Goal: Register for event/course

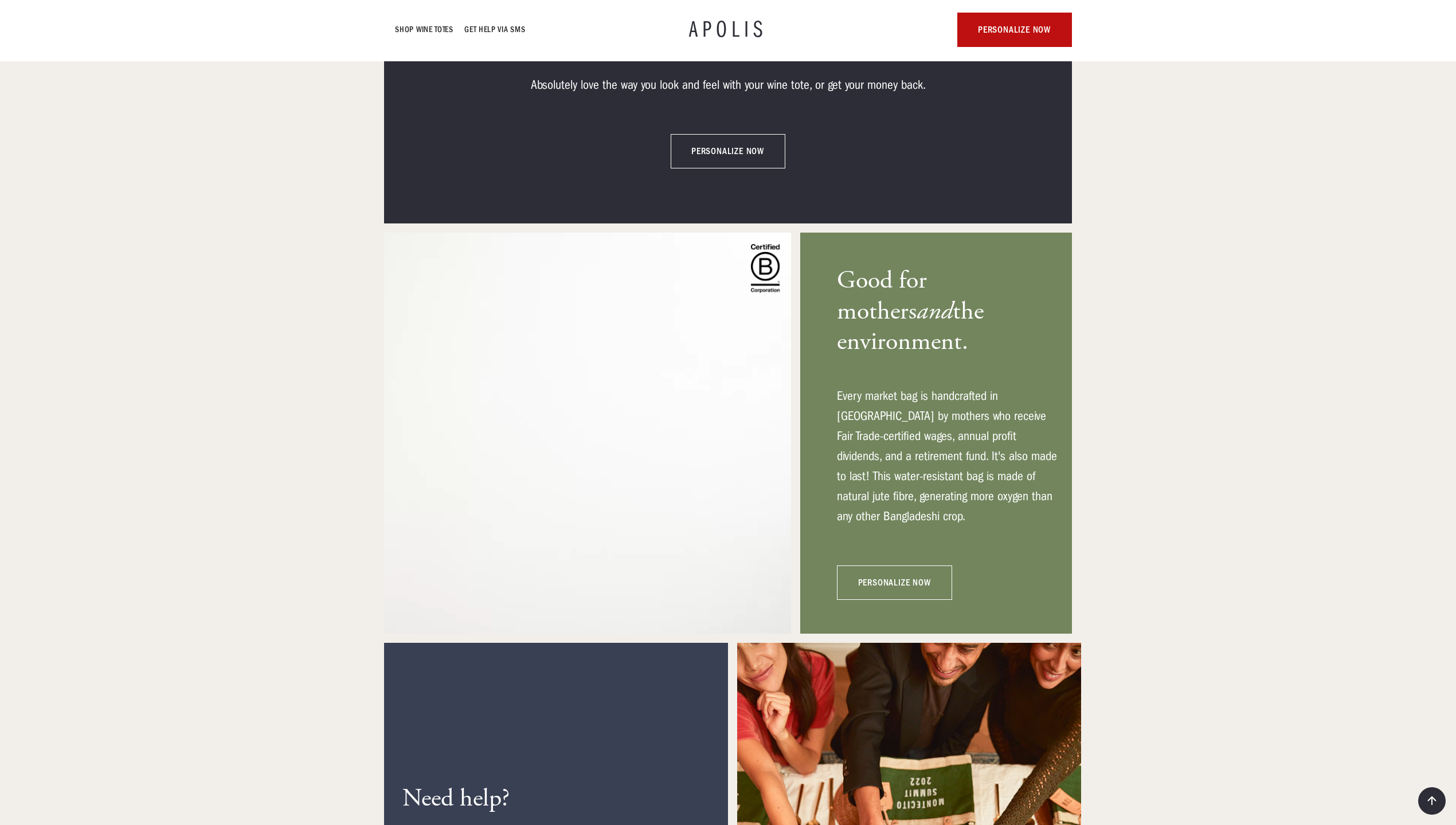
scroll to position [4940, 0]
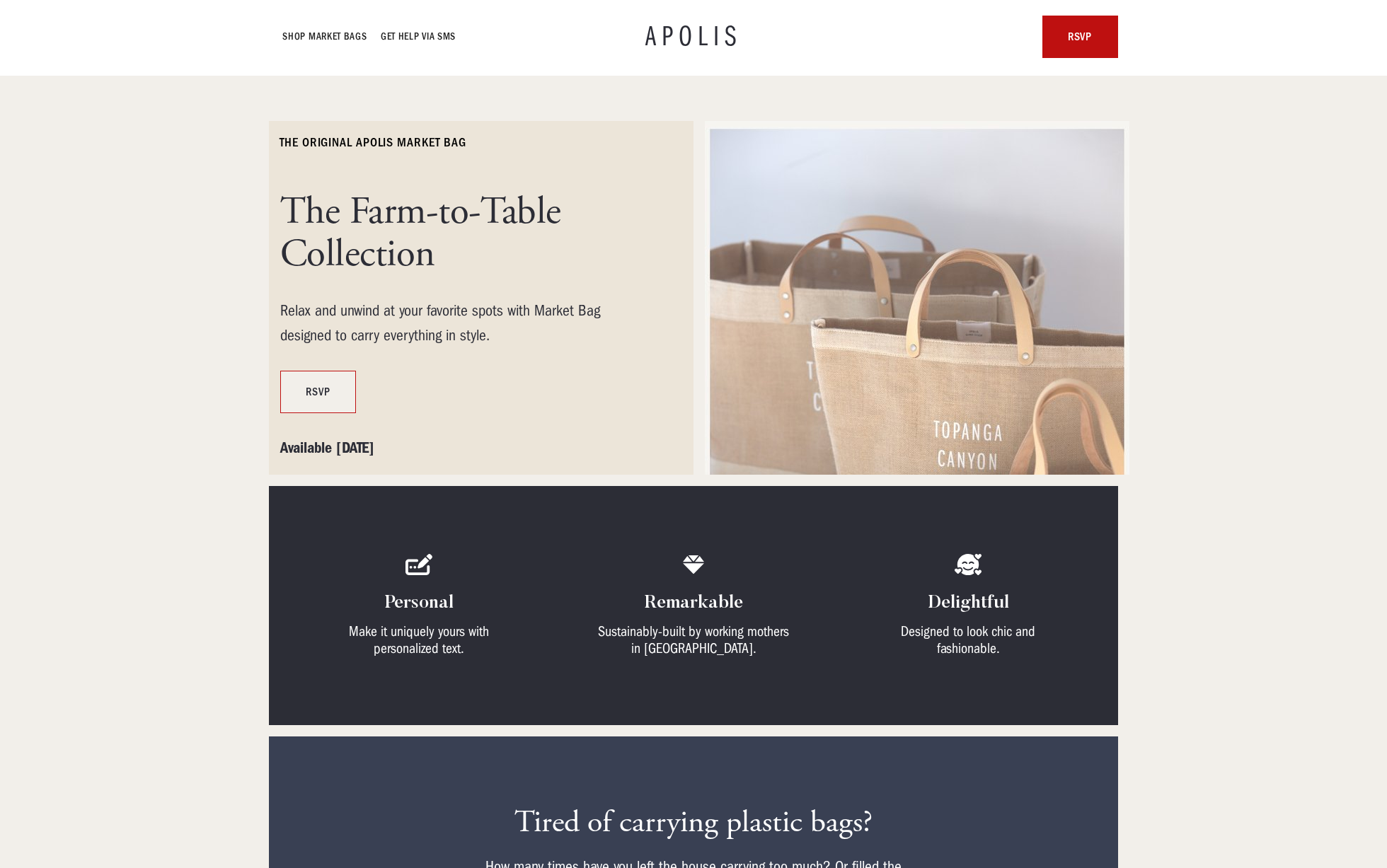
click at [328, 387] on link "RSVP" at bounding box center [318, 392] width 76 height 42
